Goal: Find specific page/section: Find specific page/section

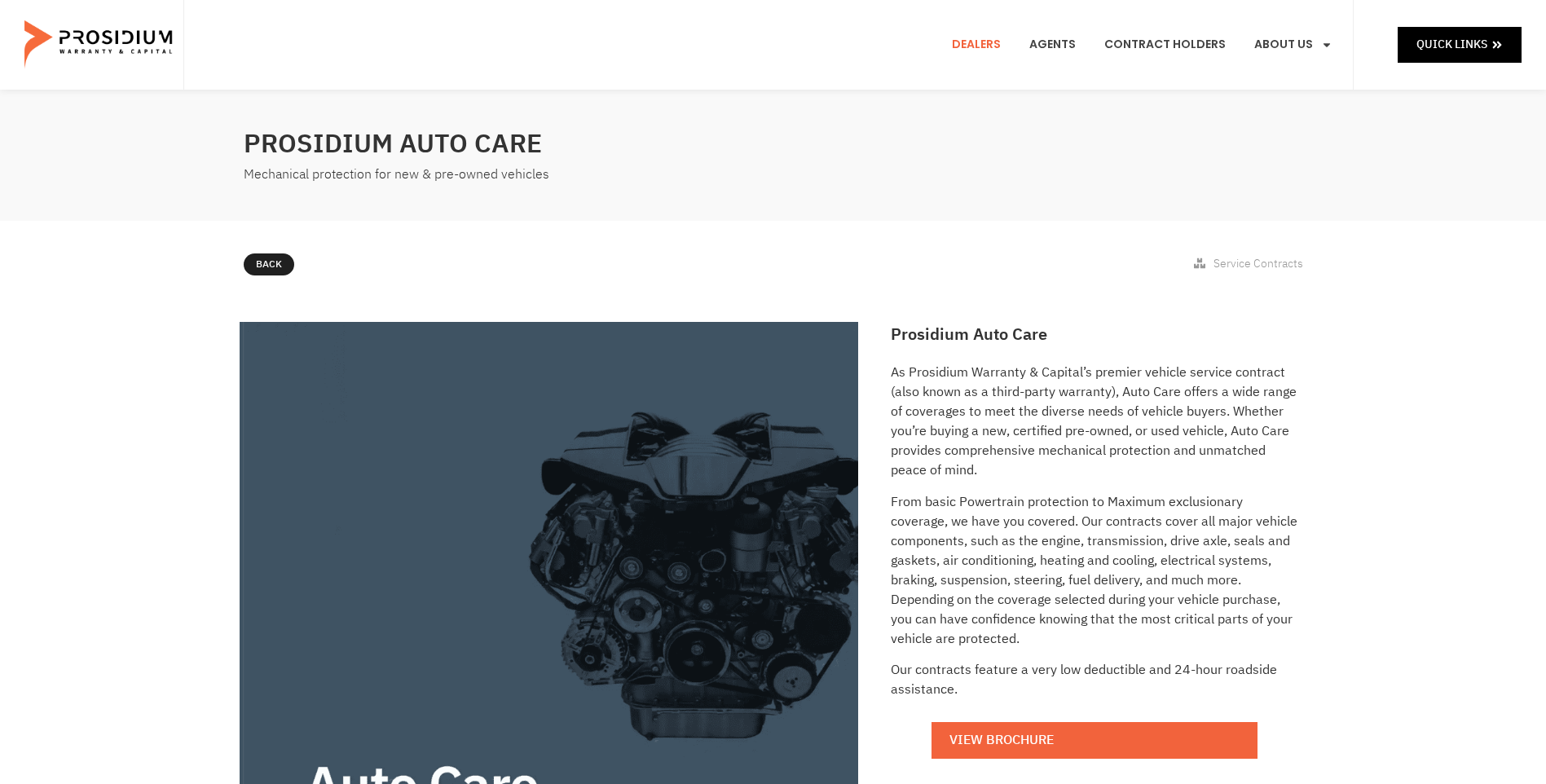
click at [973, 44] on link "Dealers" at bounding box center [976, 45] width 74 height 60
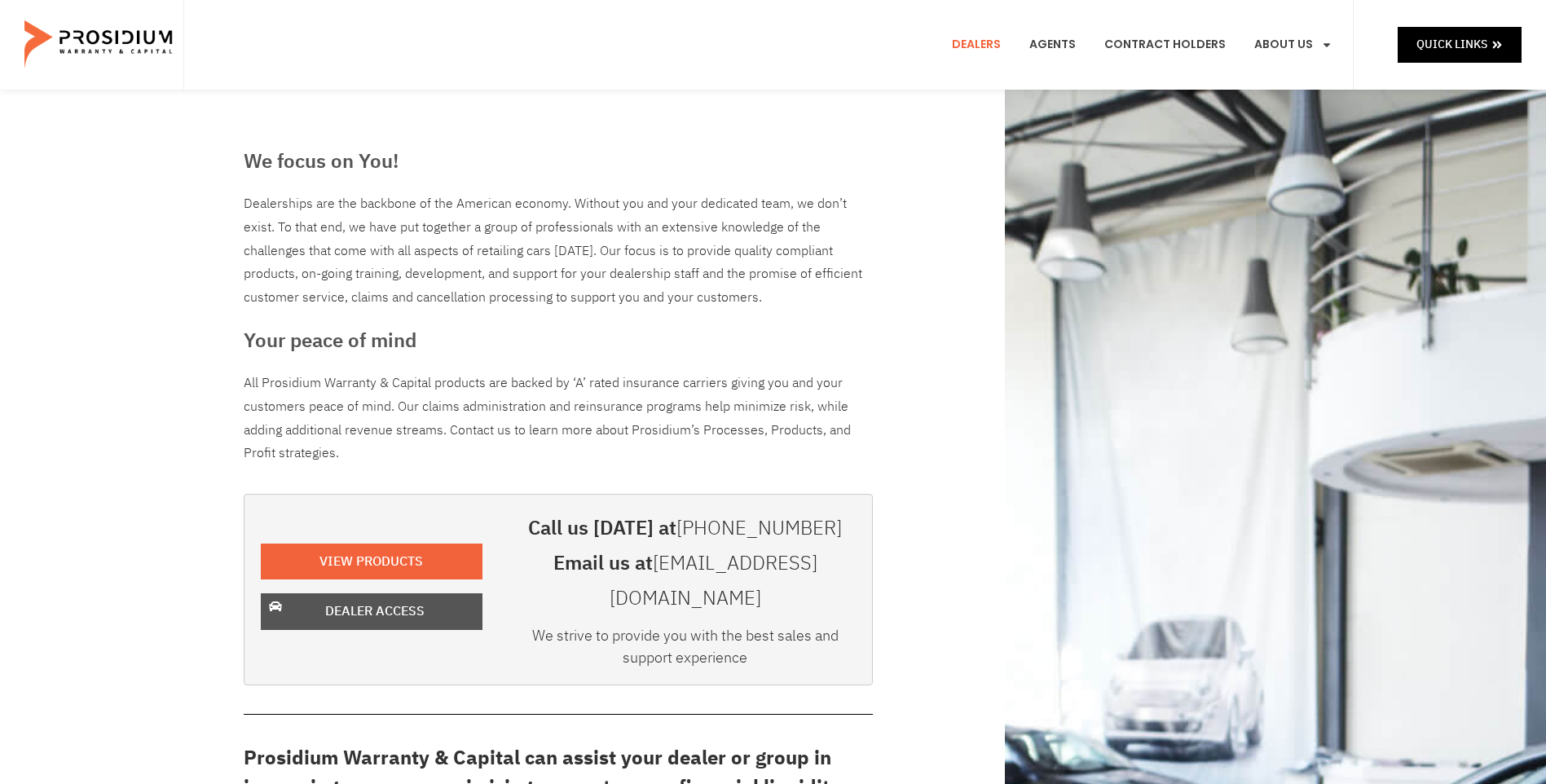
click at [435, 604] on span "Dealer Access" at bounding box center [375, 611] width 179 height 24
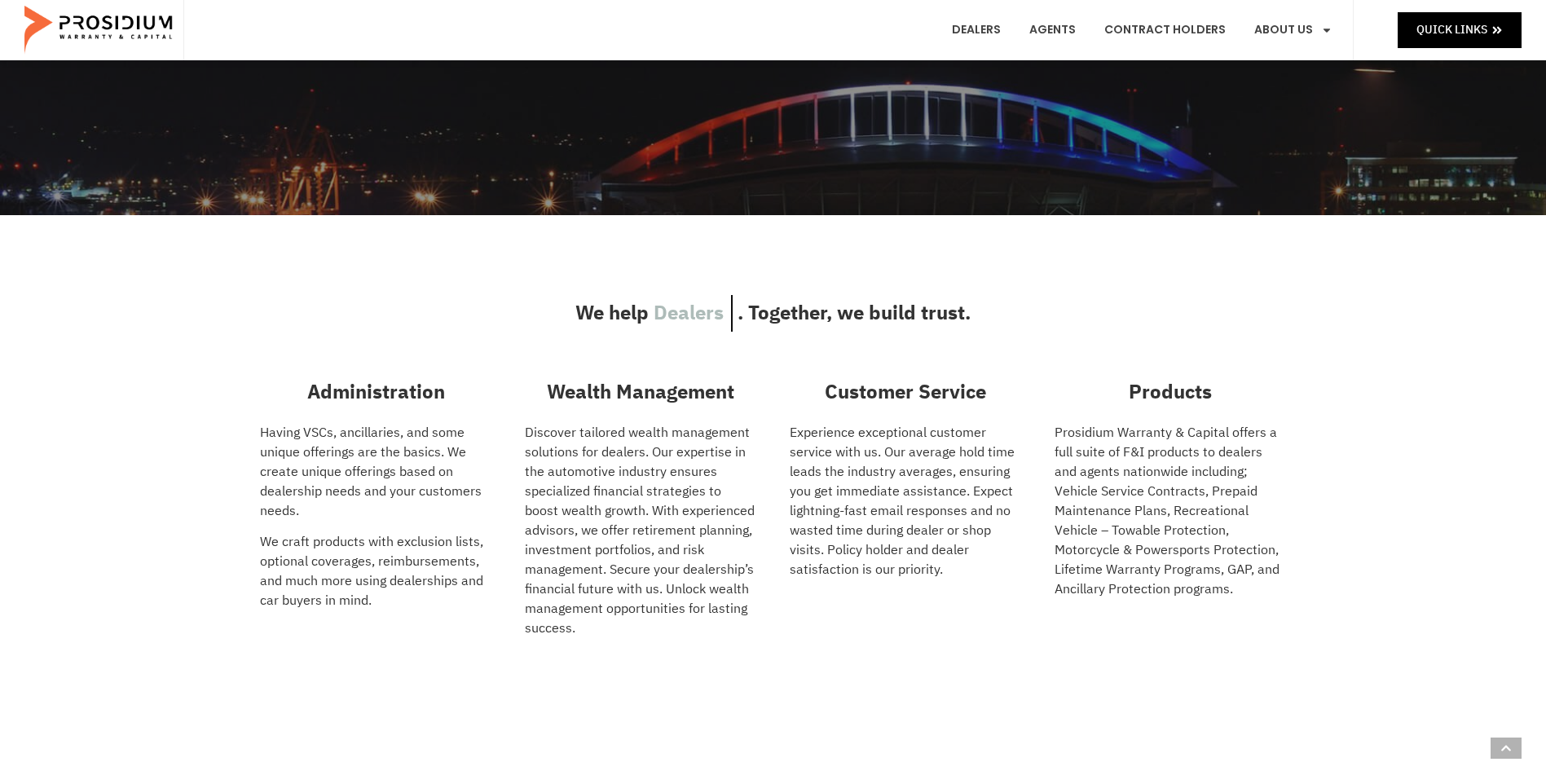
drag, startPoint x: 782, startPoint y: 373, endPoint x: 778, endPoint y: 383, distance: 10.8
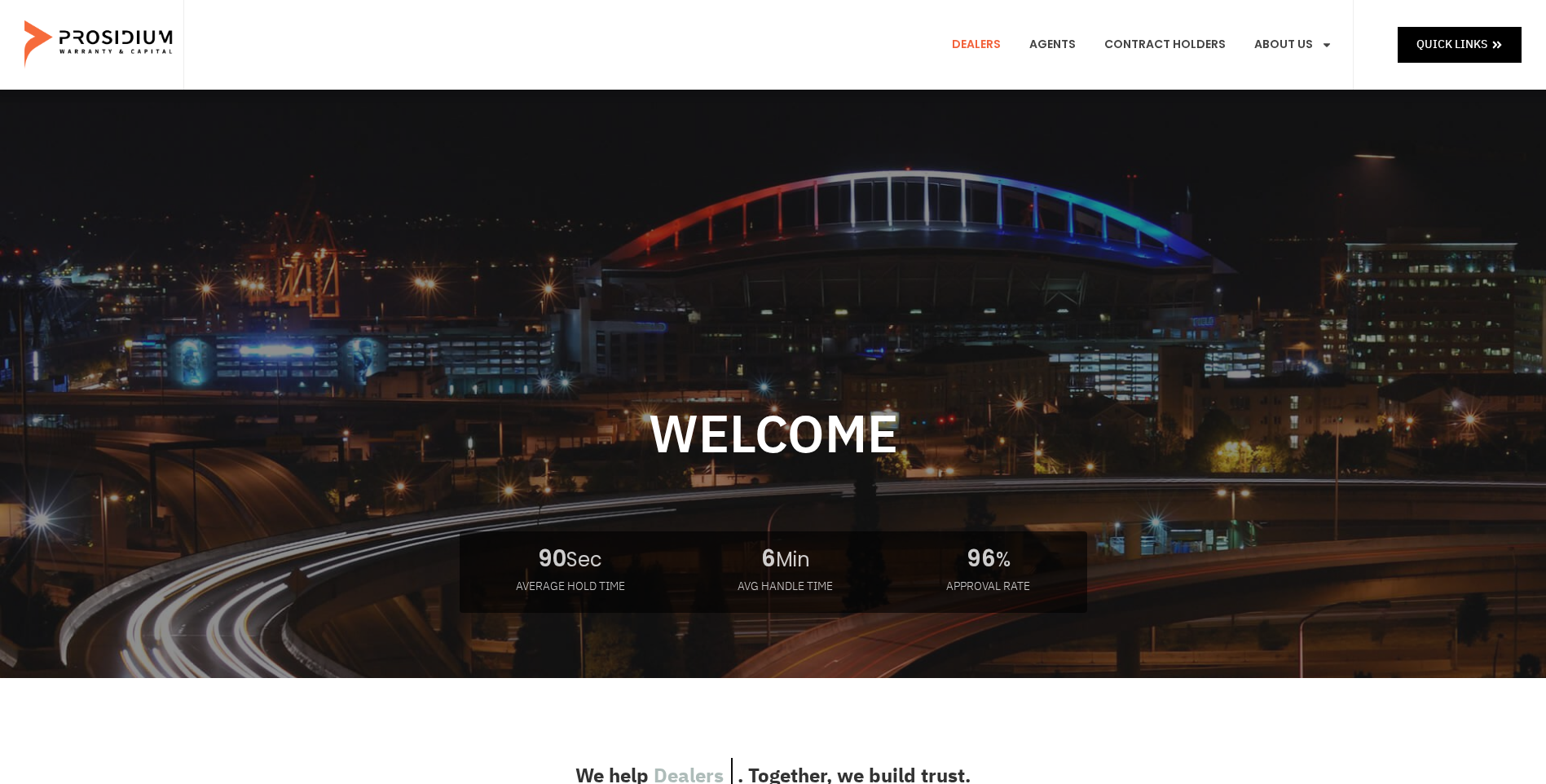
click at [975, 44] on link "Dealers" at bounding box center [976, 45] width 74 height 60
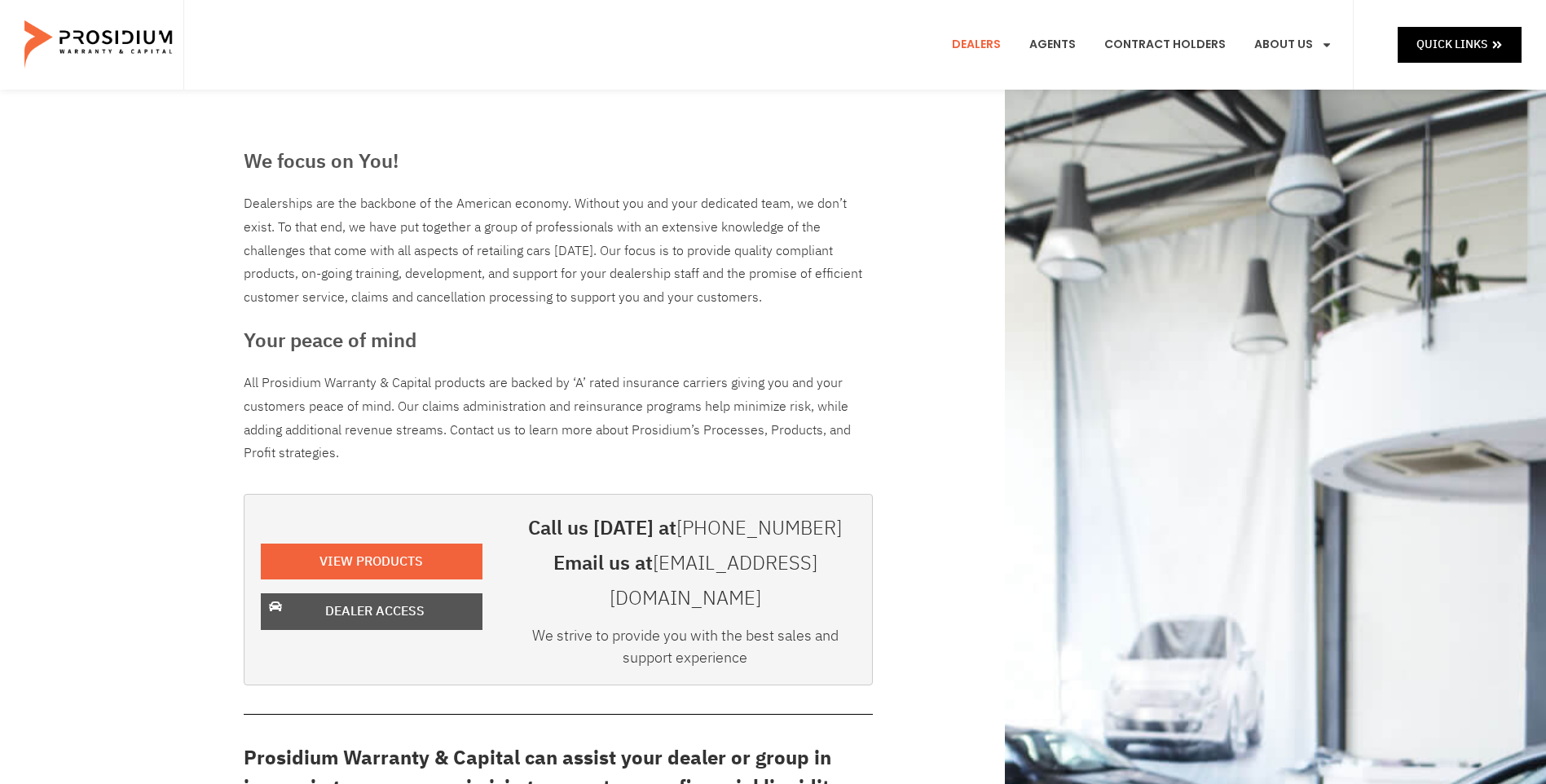
click at [416, 599] on span "Dealer Access" at bounding box center [375, 611] width 99 height 24
click at [382, 599] on span "Dealer Access" at bounding box center [375, 611] width 99 height 24
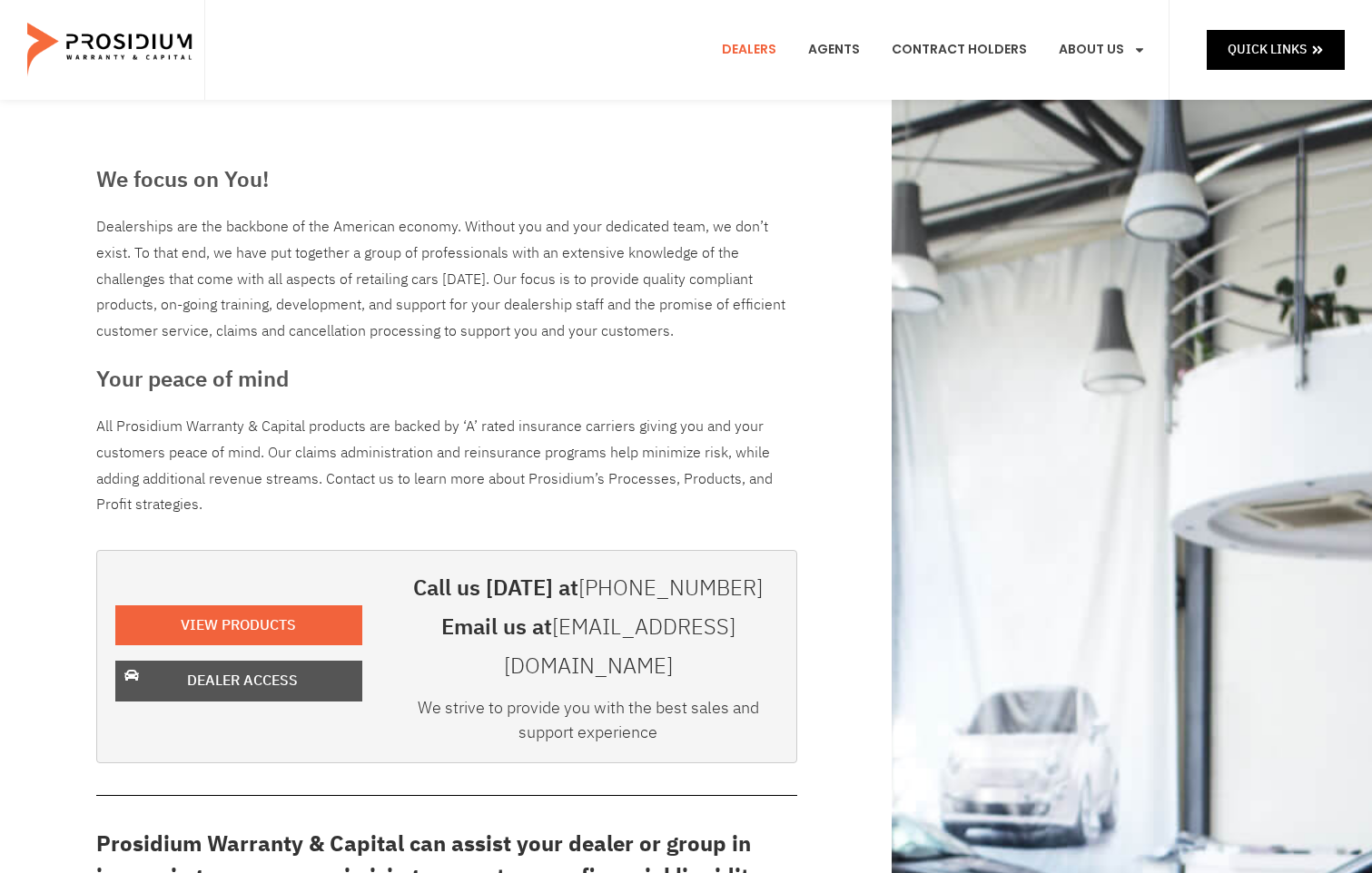
click at [261, 667] on span "Dealer Access" at bounding box center [242, 680] width 111 height 27
